Goal: Information Seeking & Learning: Learn about a topic

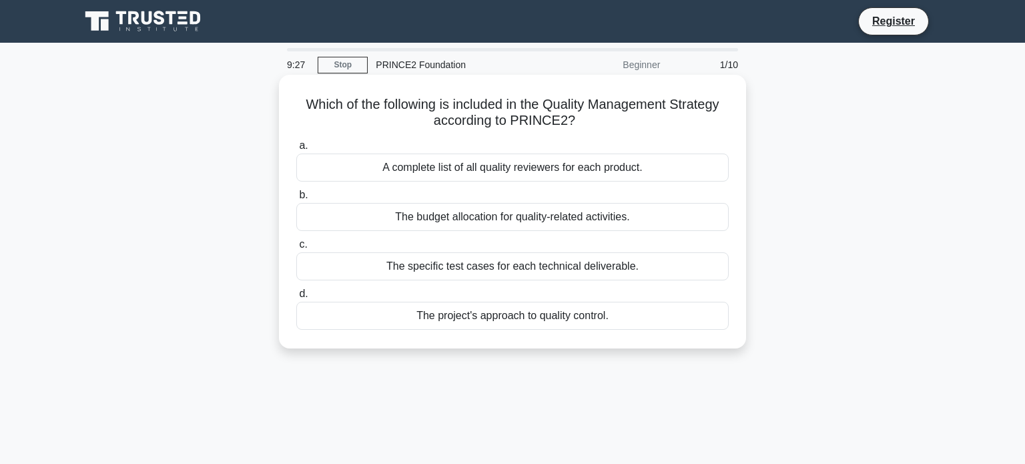
click at [506, 316] on div "The project's approach to quality control." at bounding box center [512, 316] width 432 height 28
click at [296, 298] on input "d. The project's approach to quality control." at bounding box center [296, 294] width 0 height 9
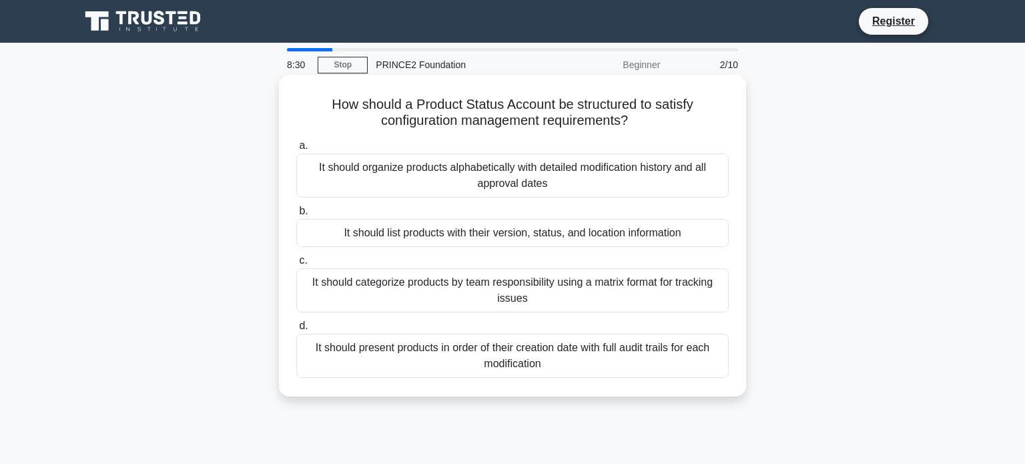
click at [509, 358] on div "It should present products in order of their creation date with full audit trai…" at bounding box center [512, 356] width 432 height 44
click at [296, 330] on input "d. It should present products in order of their creation date with full audit t…" at bounding box center [296, 326] width 0 height 9
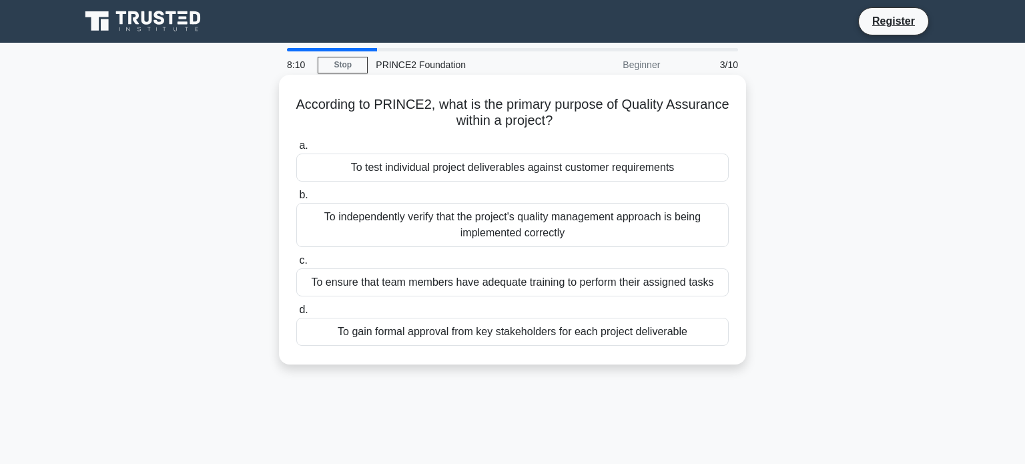
click at [518, 167] on div "To test individual project deliverables against customer requirements" at bounding box center [512, 167] width 432 height 28
click at [296, 150] on input "a. To test individual project deliverables against customer requirements" at bounding box center [296, 145] width 0 height 9
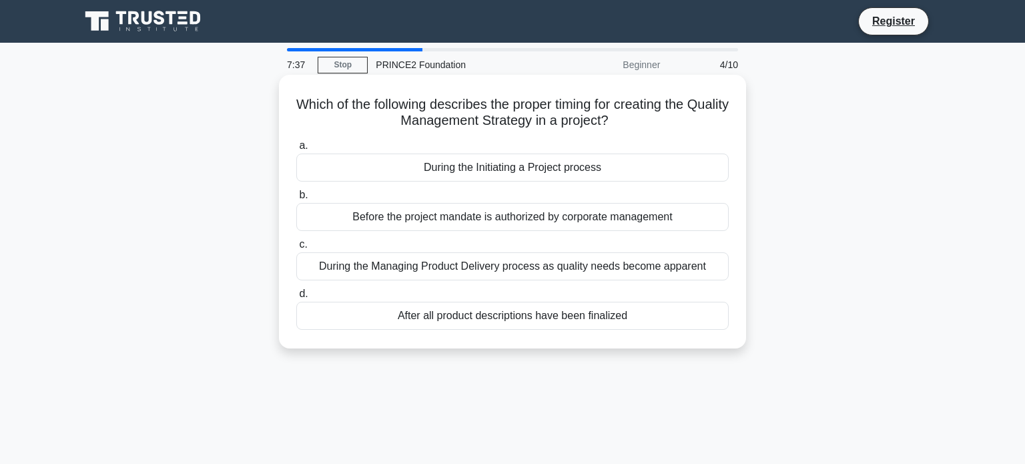
click at [536, 171] on div "During the Initiating a Project process" at bounding box center [512, 167] width 432 height 28
click at [296, 150] on input "a. During the Initiating a Project process" at bounding box center [296, 145] width 0 height 9
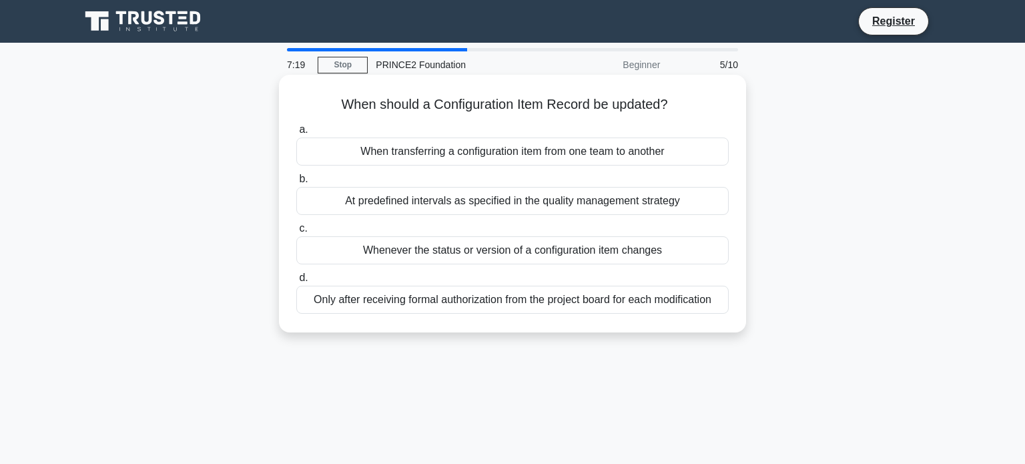
click at [478, 302] on div "Only after receiving formal authorization from the project board for each modif…" at bounding box center [512, 300] width 432 height 28
click at [296, 282] on input "d. Only after receiving formal authorization from the project board for each mo…" at bounding box center [296, 278] width 0 height 9
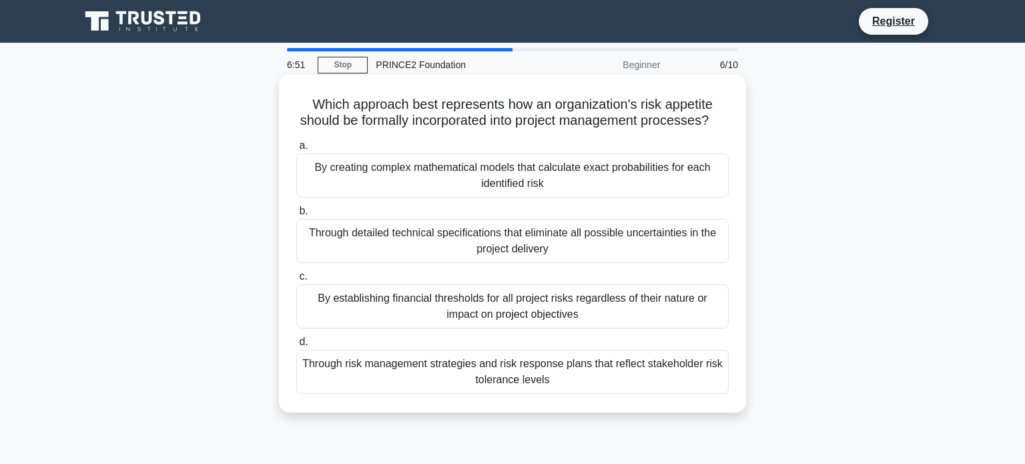
click at [521, 368] on div "Through risk management strategies and risk response plans that reflect stakeho…" at bounding box center [512, 372] width 432 height 44
click at [296, 346] on input "d. Through risk management strategies and risk response plans that reflect stak…" at bounding box center [296, 342] width 0 height 9
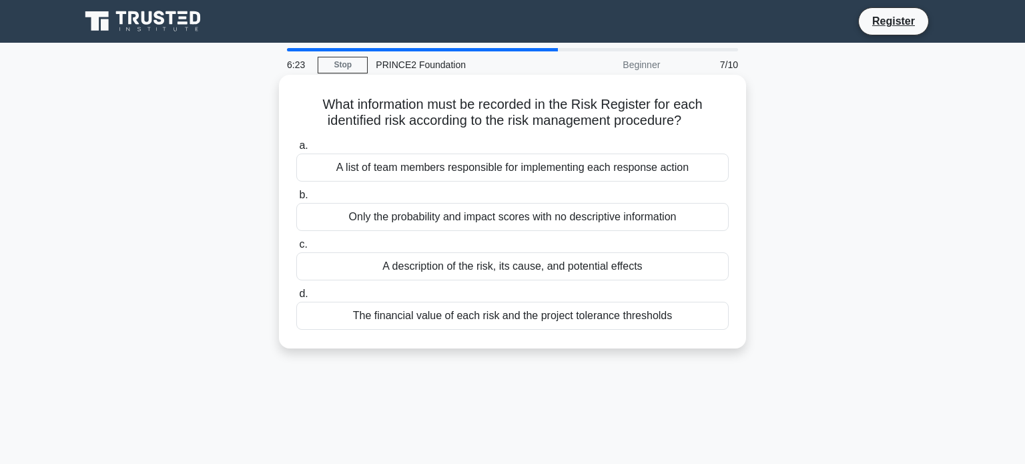
click at [470, 267] on div "A description of the risk, its cause, and potential effects" at bounding box center [512, 266] width 432 height 28
click at [296, 249] on input "c. A description of the risk, its cause, and potential effects" at bounding box center [296, 244] width 0 height 9
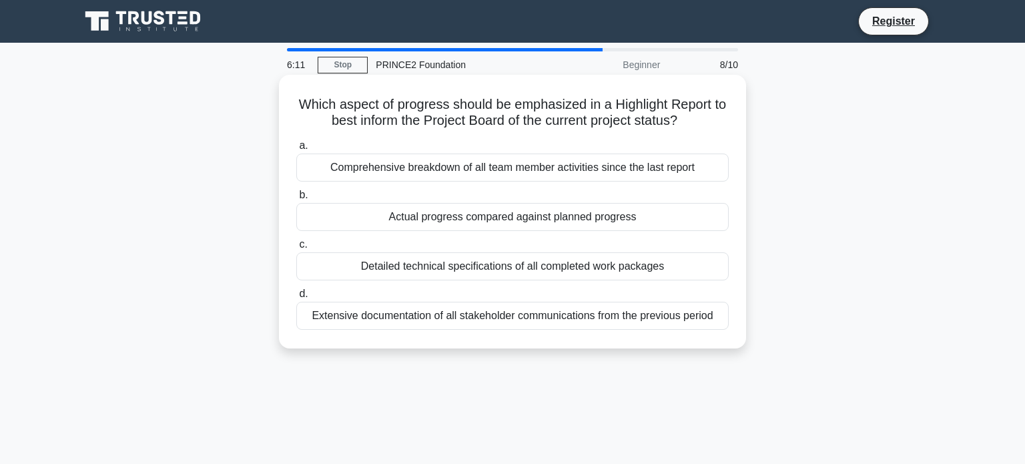
click at [472, 217] on div "Actual progress compared against planned progress" at bounding box center [512, 217] width 432 height 28
click at [296, 199] on input "b. Actual progress compared against planned progress" at bounding box center [296, 195] width 0 height 9
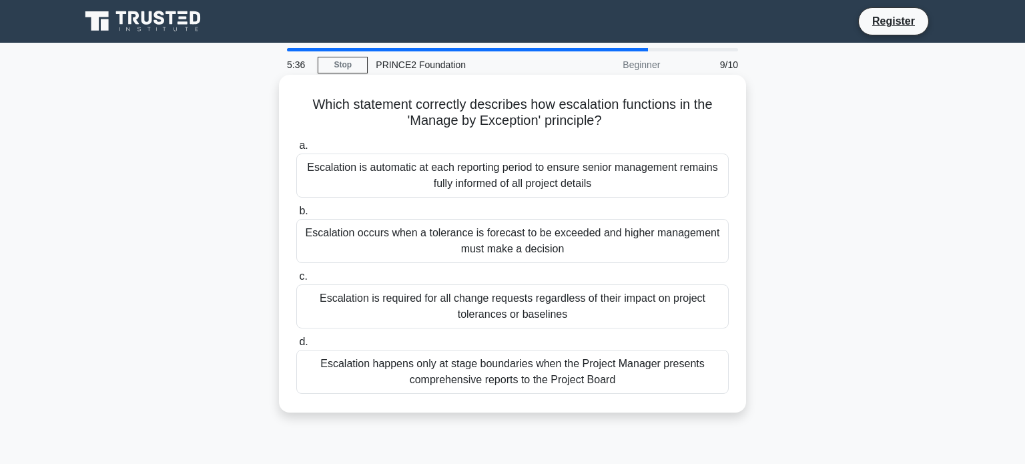
click at [536, 236] on div "Escalation occurs when a tolerance is forecast to be exceeded and higher manage…" at bounding box center [512, 241] width 432 height 44
click at [296, 215] on input "b. Escalation occurs when a tolerance is forecast to be exceeded and higher man…" at bounding box center [296, 211] width 0 height 9
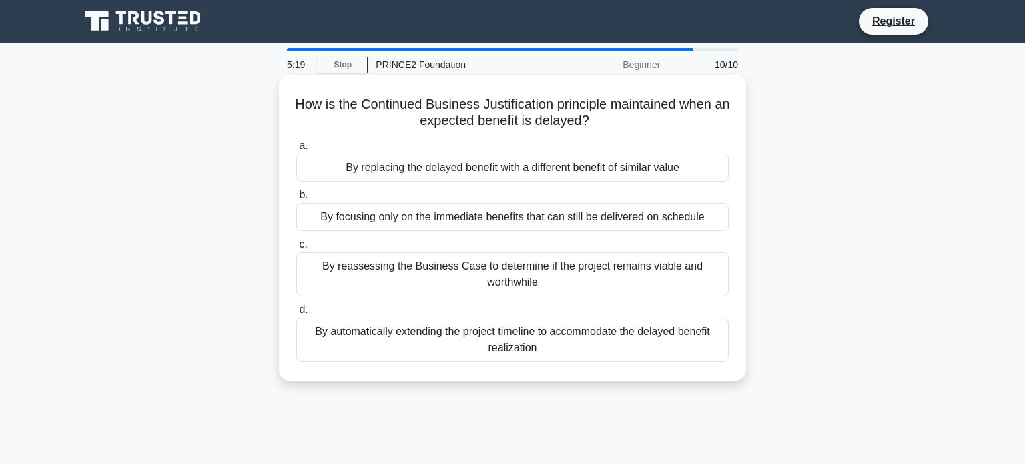
click at [511, 274] on div "By reassessing the Business Case to determine if the project remains viable and…" at bounding box center [512, 274] width 432 height 44
click at [296, 249] on input "c. By reassessing the Business Case to determine if the project remains viable …" at bounding box center [296, 244] width 0 height 9
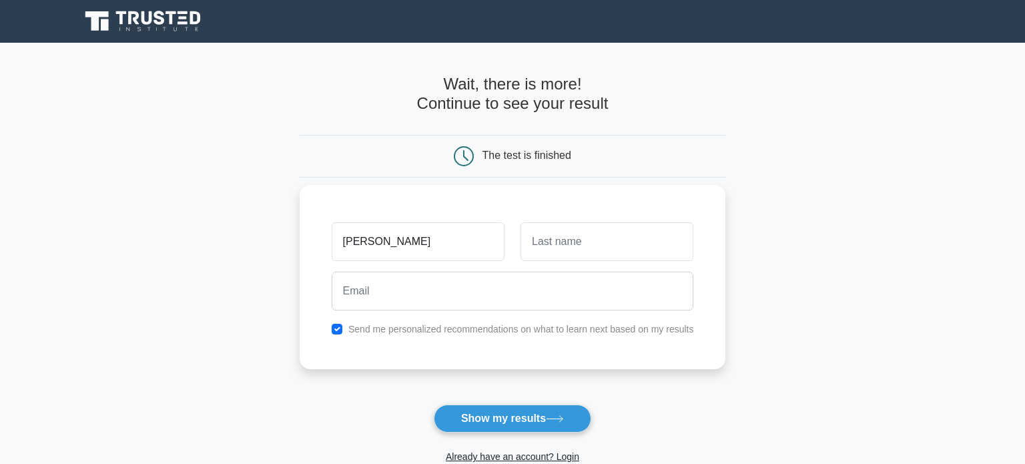
type input "rory"
type input "sharratt"
click at [366, 328] on label "Send me personalized recommendations on what to learn next based on my results" at bounding box center [521, 329] width 346 height 11
click at [339, 330] on input "checkbox" at bounding box center [337, 329] width 11 height 11
checkbox input "false"
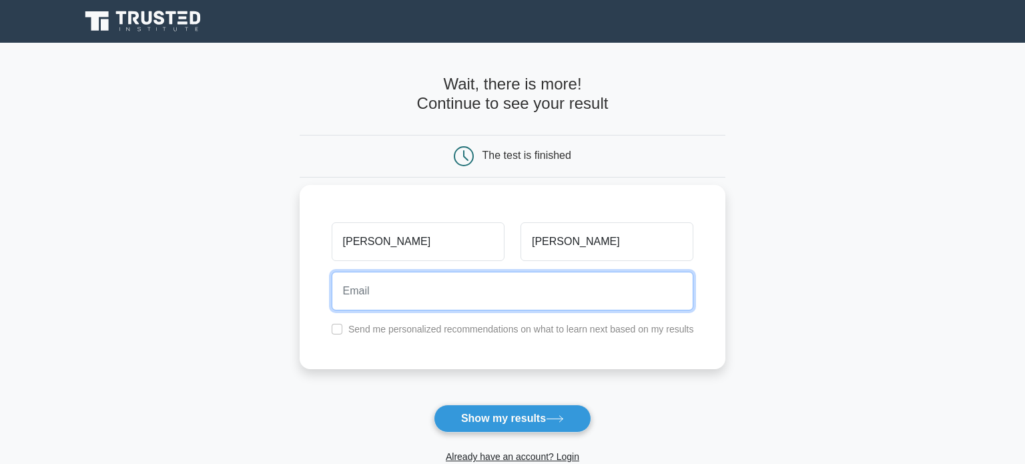
click at [362, 290] on input "email" at bounding box center [513, 291] width 362 height 39
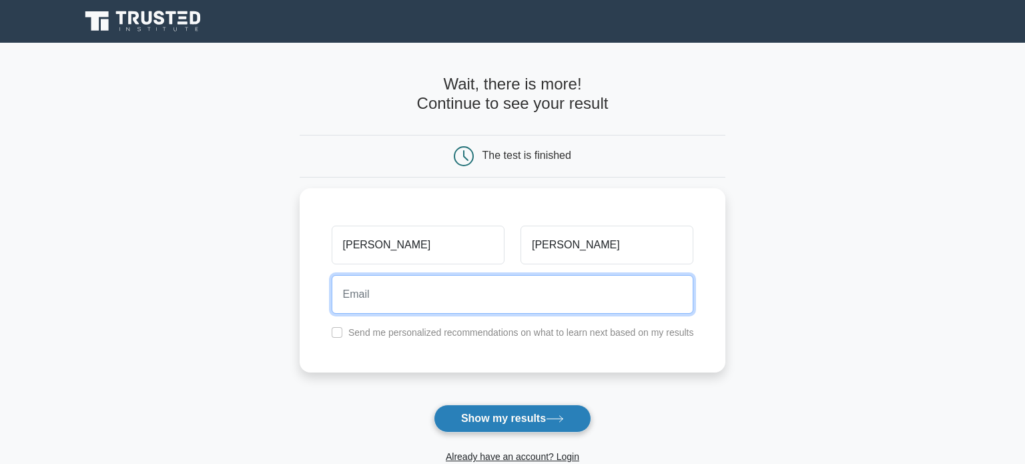
type input "rorysharratt@gmail.com"
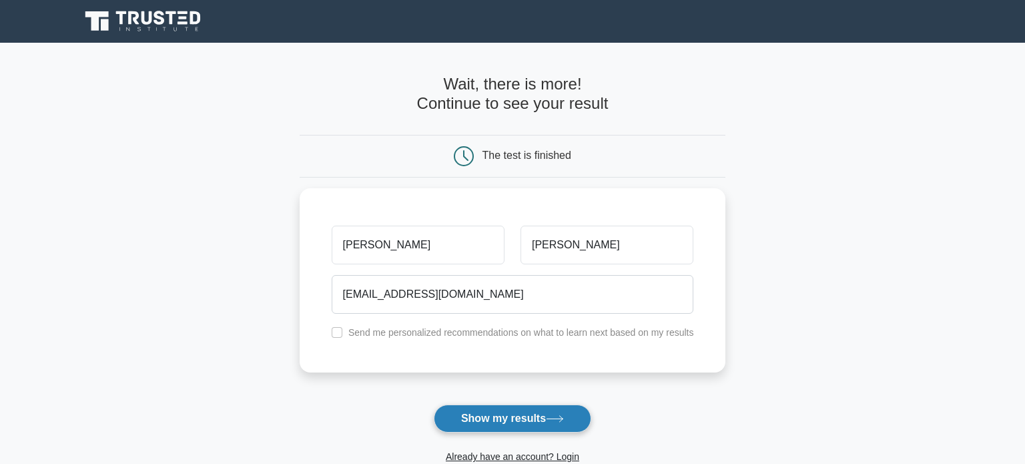
click at [494, 410] on button "Show my results" at bounding box center [512, 418] width 157 height 28
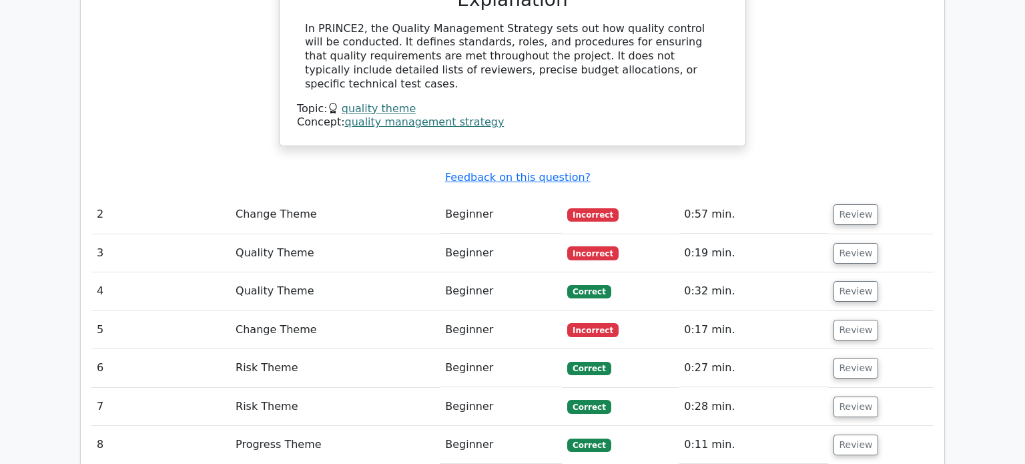
scroll to position [1384, 0]
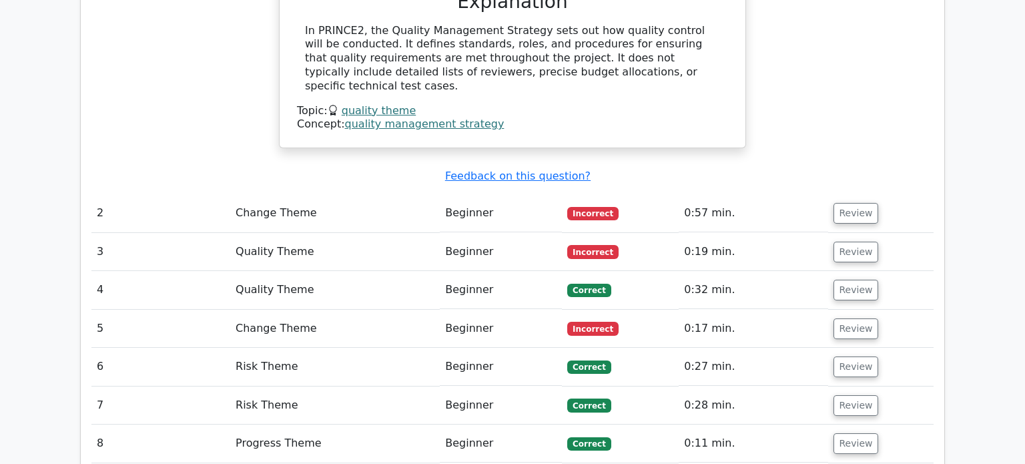
click at [530, 194] on td "Beginner" at bounding box center [501, 213] width 122 height 38
click at [840, 203] on button "Review" at bounding box center [855, 213] width 45 height 21
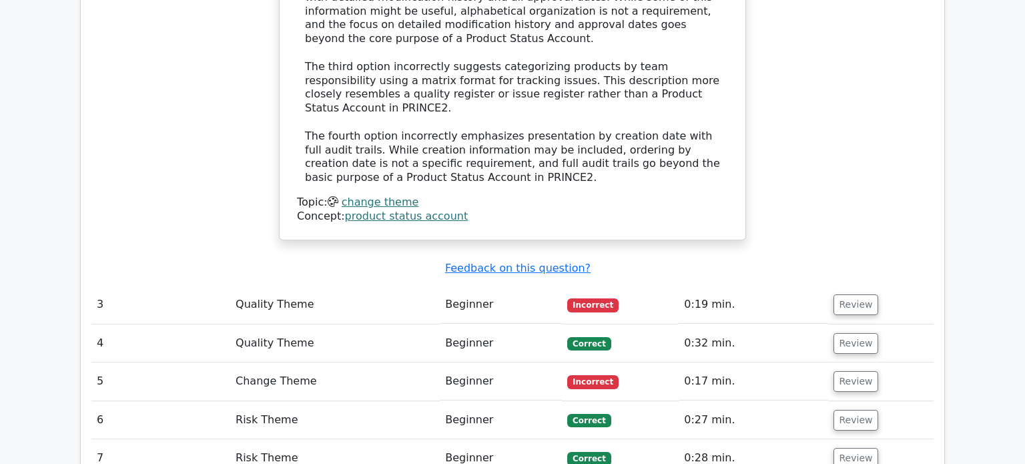
scroll to position [2095, 0]
click at [845, 294] on button "Review" at bounding box center [855, 304] width 45 height 21
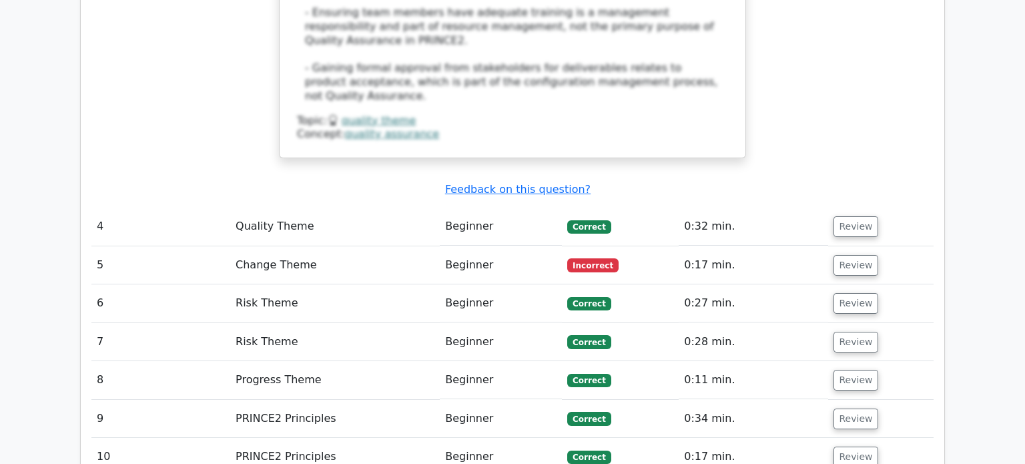
scroll to position [2898, 0]
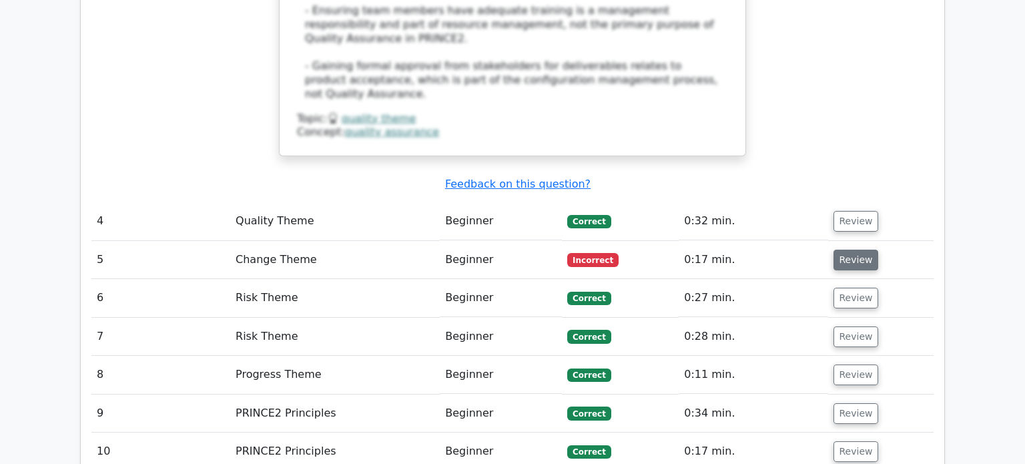
click at [845, 250] on button "Review" at bounding box center [855, 260] width 45 height 21
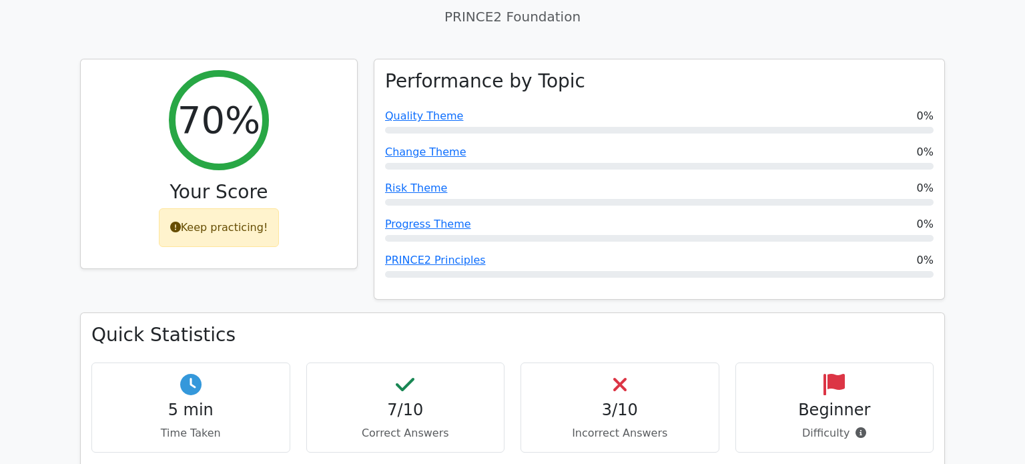
scroll to position [0, 0]
